Goal: Navigation & Orientation: Go to known website

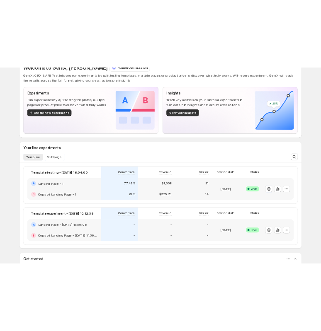
scroll to position [22, 0]
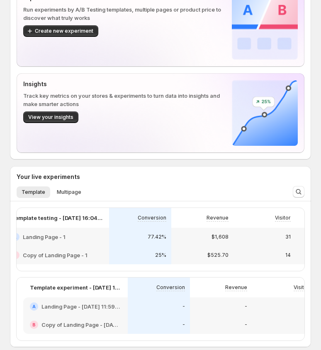
scroll to position [0, 29]
